Goal: Task Accomplishment & Management: Manage account settings

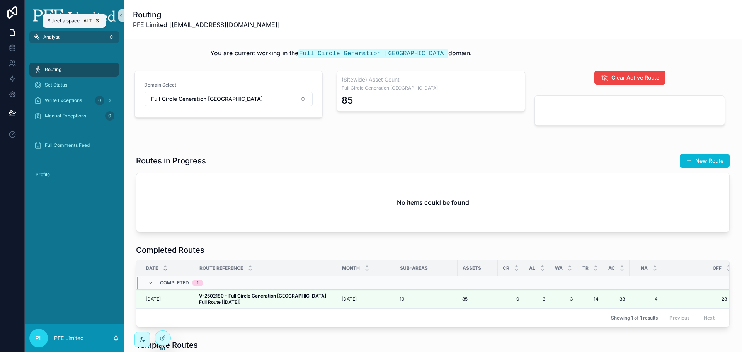
click at [87, 42] on button "Analyst" at bounding box center [74, 37] width 90 height 12
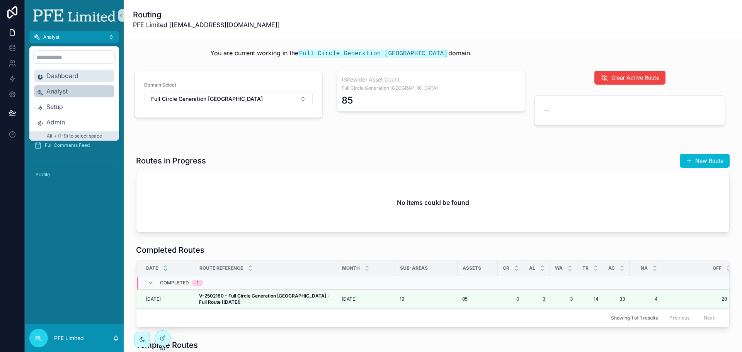
click at [70, 71] on span "Dashboard" at bounding box center [78, 75] width 65 height 9
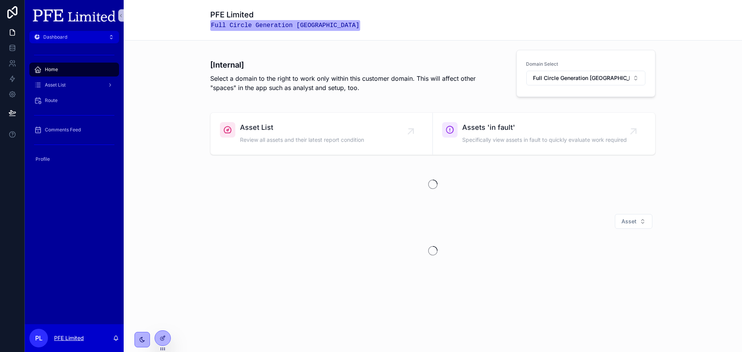
click at [69, 337] on p "PFE Limited" at bounding box center [69, 338] width 30 height 8
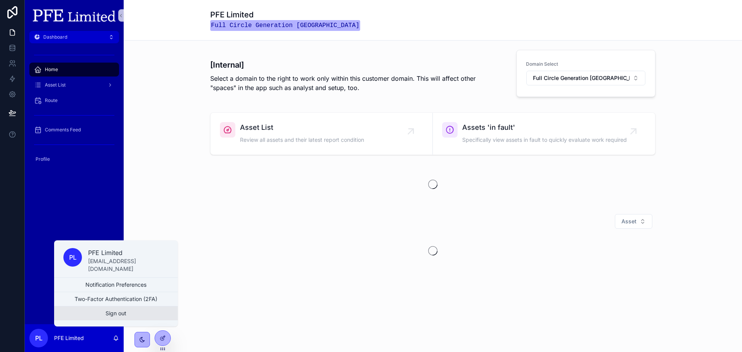
click at [106, 315] on button "Sign out" at bounding box center [116, 313] width 124 height 14
